Goal: Information Seeking & Learning: Learn about a topic

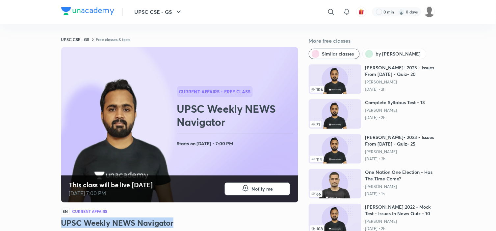
drag, startPoint x: 174, startPoint y: 221, endPoint x: 57, endPoint y: 217, distance: 116.5
copy h3 "UPSC Weekly NEWS Navigator"
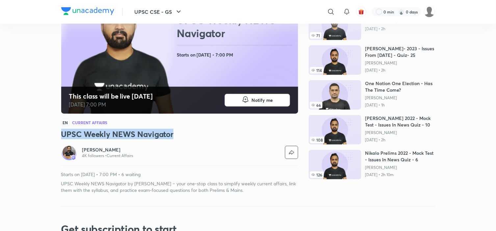
scroll to position [99, 0]
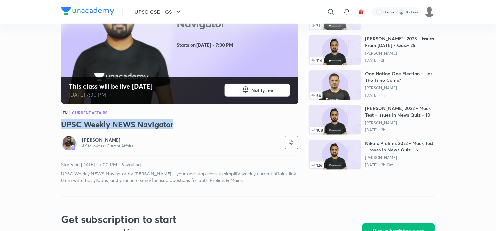
copy h3 "UPSC Weekly NEWS Navigator"
